Goal: Transaction & Acquisition: Purchase product/service

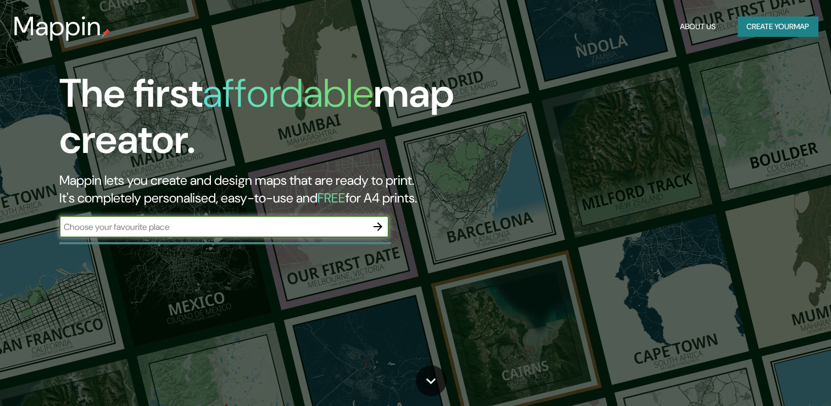
click at [178, 217] on div "​" at bounding box center [224, 226] width 330 height 22
click at [177, 223] on input "text" at bounding box center [213, 226] width 308 height 13
type input "[GEOGRAPHIC_DATA]"
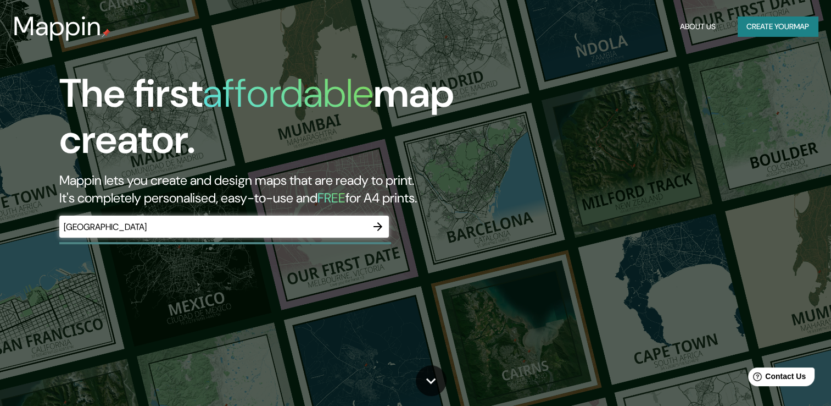
click at [397, 225] on div "The first affordable map creator. Mappin lets you create and design maps that a…" at bounding box center [267, 159] width 499 height 178
click at [381, 227] on icon "button" at bounding box center [378, 226] width 9 height 9
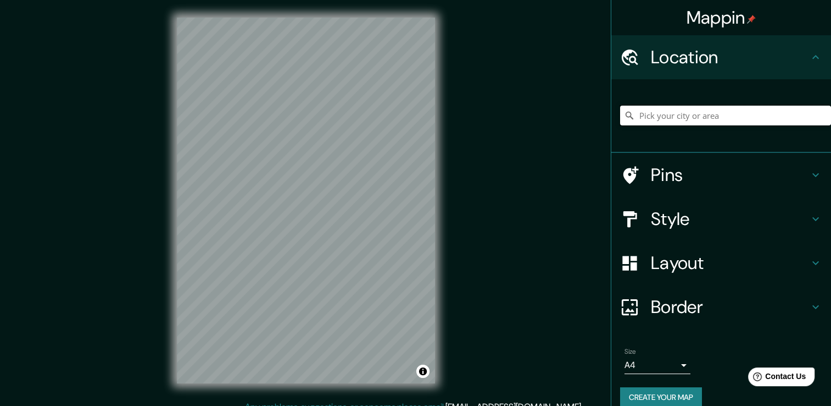
click at [692, 109] on input "Pick your city or area" at bounding box center [725, 116] width 211 height 20
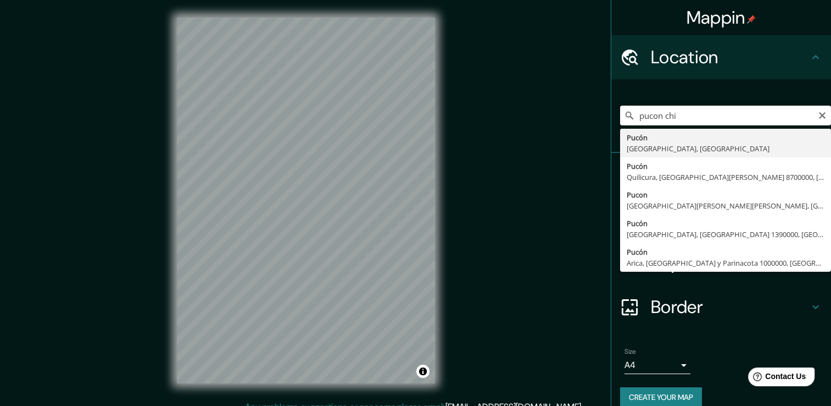
type input "[GEOGRAPHIC_DATA], [GEOGRAPHIC_DATA], [GEOGRAPHIC_DATA]"
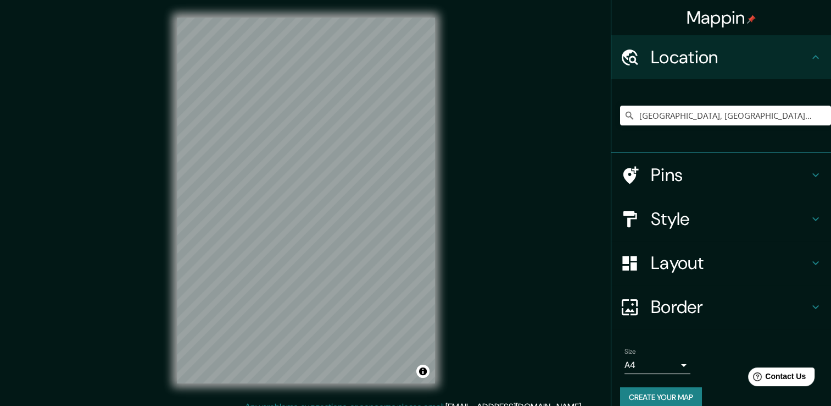
click at [674, 221] on h4 "Style" at bounding box center [730, 219] width 158 height 22
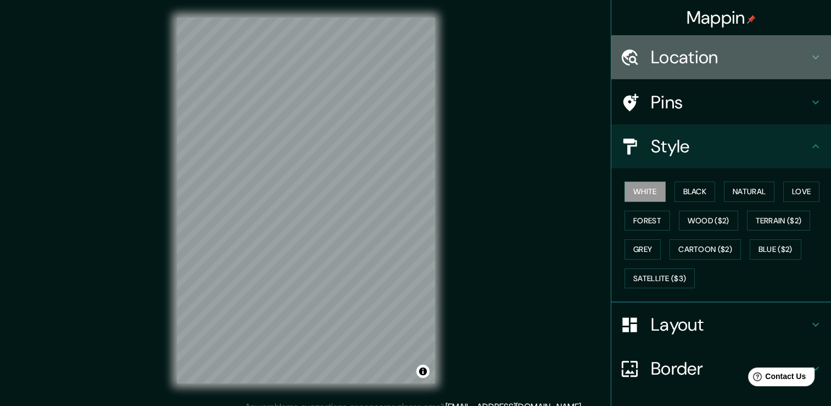
click at [679, 68] on h4 "Location" at bounding box center [730, 57] width 158 height 22
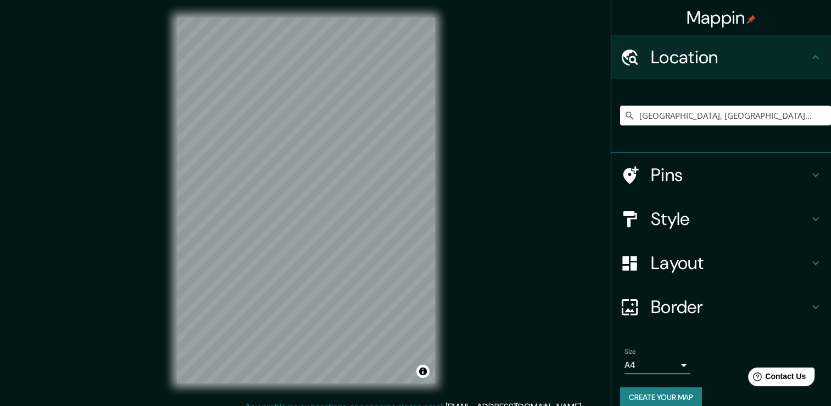
click at [487, 229] on div "Mappin Location [GEOGRAPHIC_DATA], [GEOGRAPHIC_DATA], [GEOGRAPHIC_DATA] Pins St…" at bounding box center [415, 209] width 831 height 418
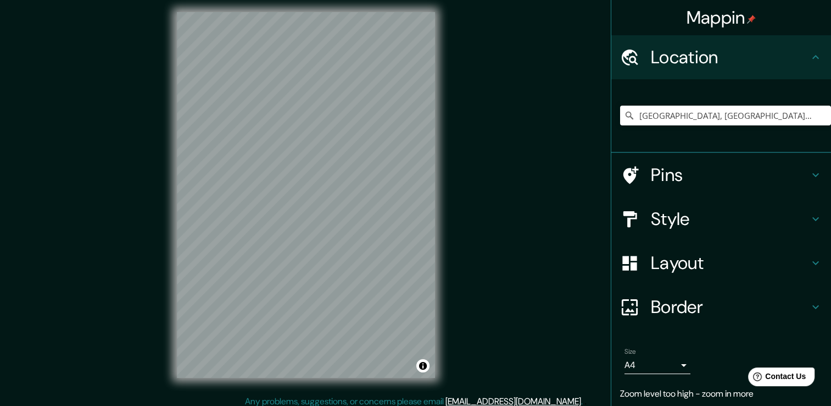
scroll to position [7, 0]
